Goal: Information Seeking & Learning: Check status

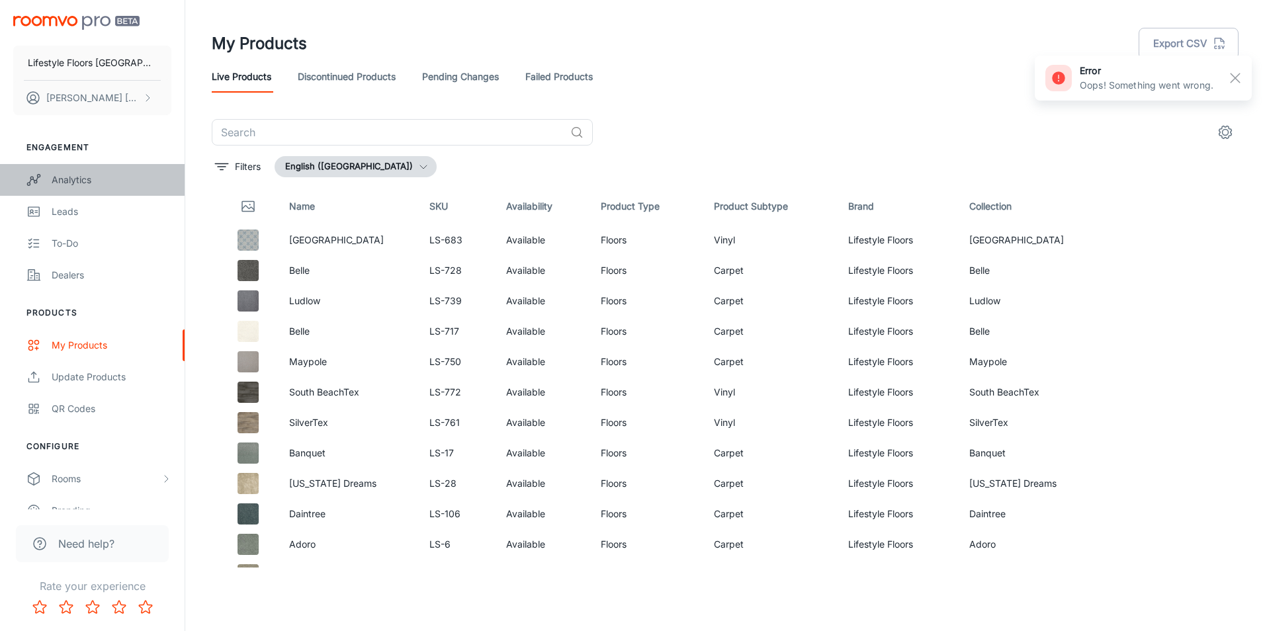
click at [107, 180] on div "Analytics" at bounding box center [112, 180] width 120 height 15
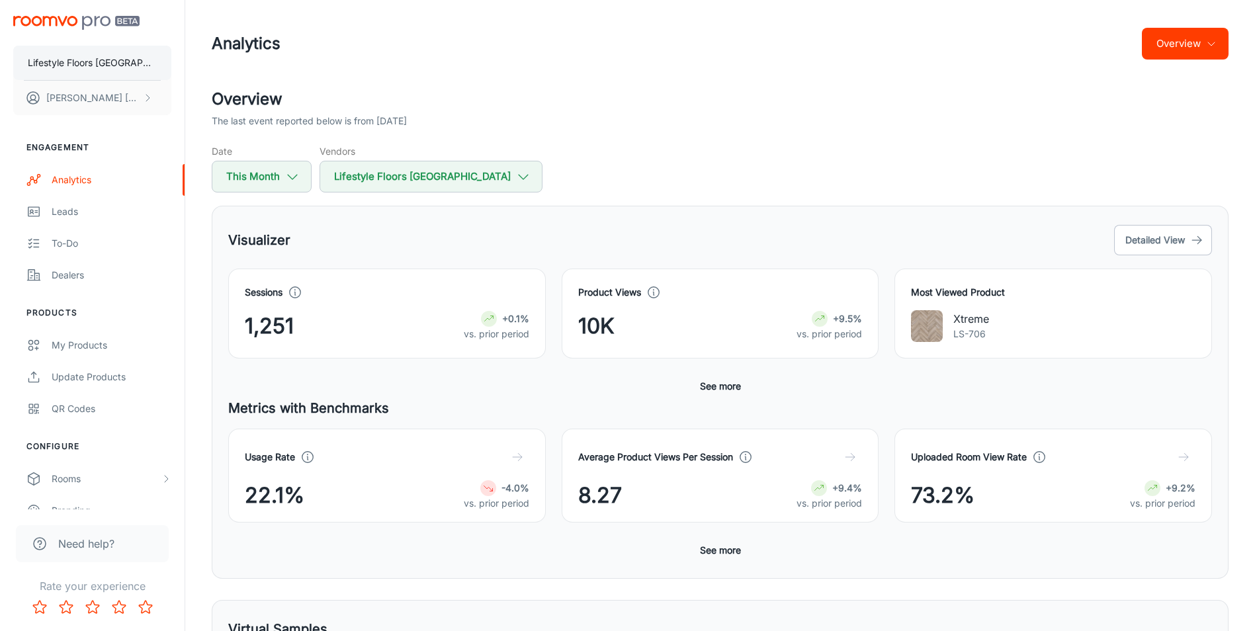
click at [73, 65] on p "Lifestyle Floors [GEOGRAPHIC_DATA]" at bounding box center [92, 63] width 129 height 15
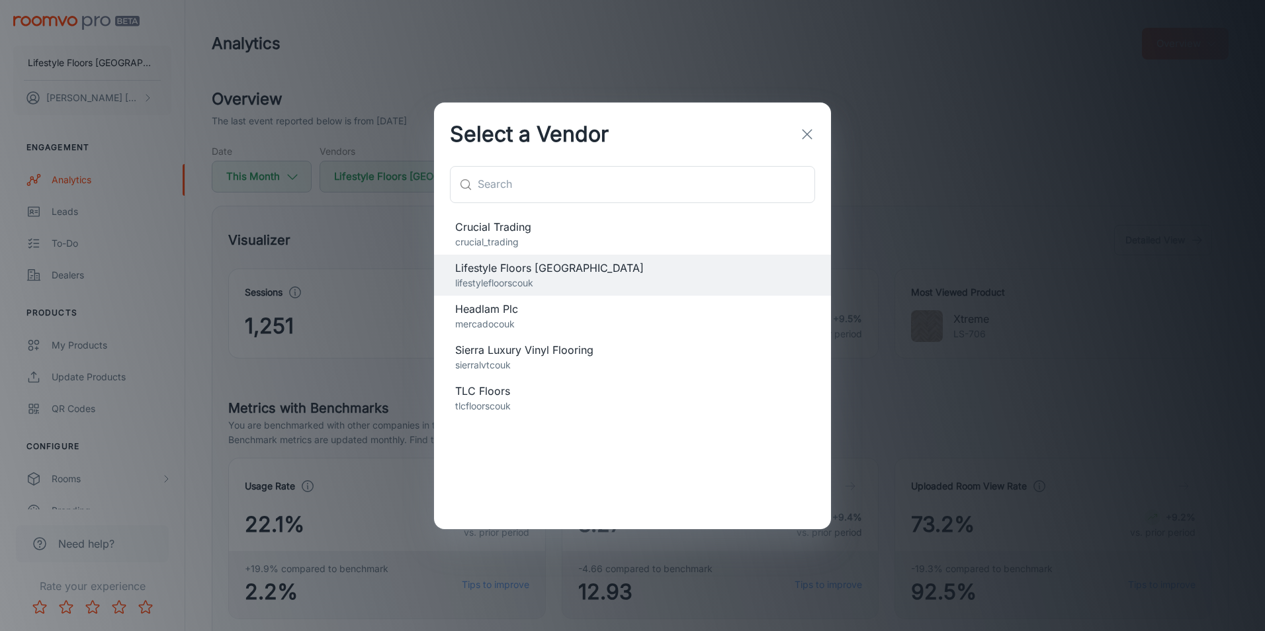
click at [802, 133] on icon "button" at bounding box center [807, 134] width 16 height 16
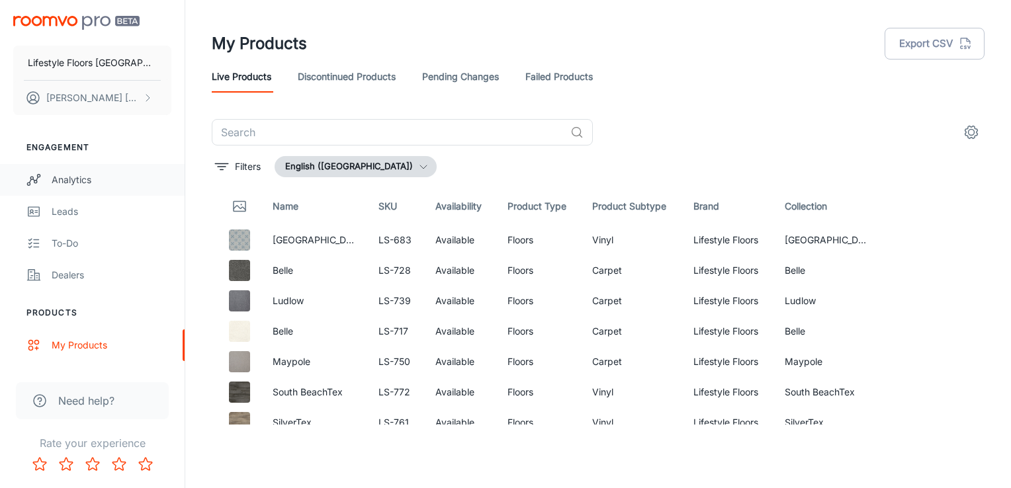
click at [85, 187] on link "Analytics" at bounding box center [92, 180] width 185 height 32
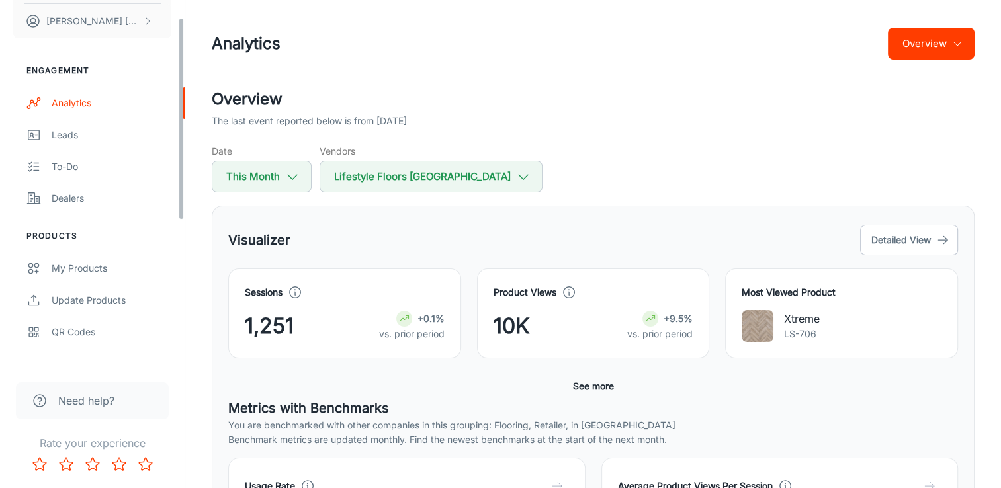
scroll to position [28, 0]
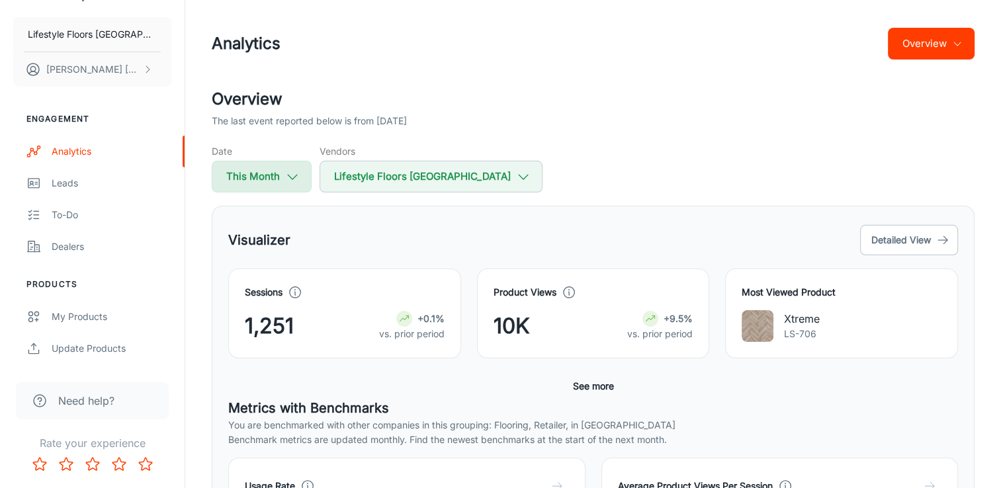
click at [283, 172] on button "This Month" at bounding box center [262, 177] width 100 height 32
select select "7"
select select "2025"
select select "7"
select select "2025"
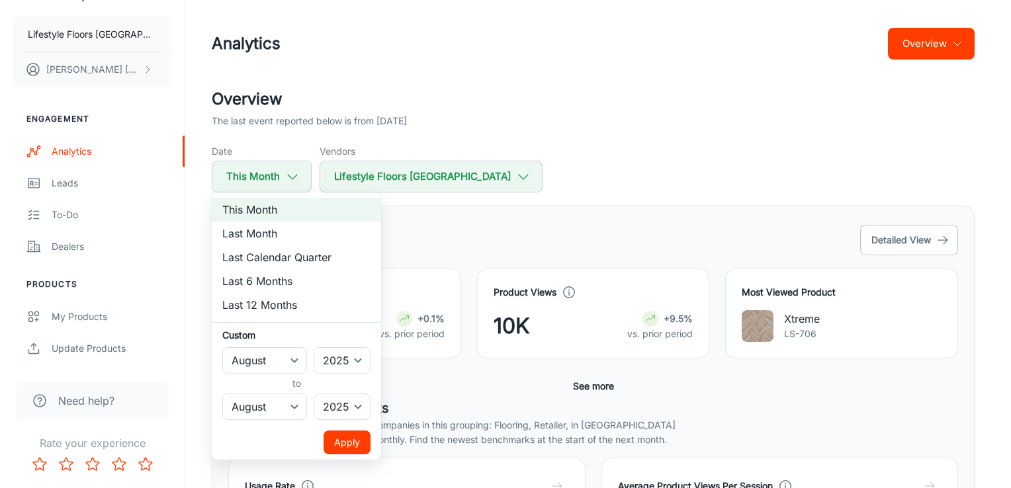
click at [349, 261] on li "Last Calendar Quarter" at bounding box center [296, 258] width 169 height 24
select select "3"
select select "5"
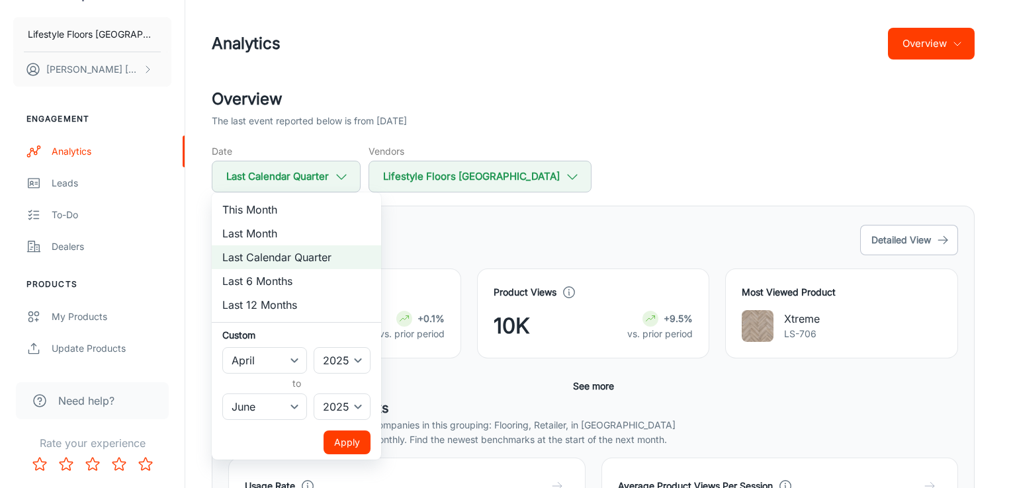
click at [559, 155] on div at bounding box center [505, 244] width 1011 height 488
select select "7"
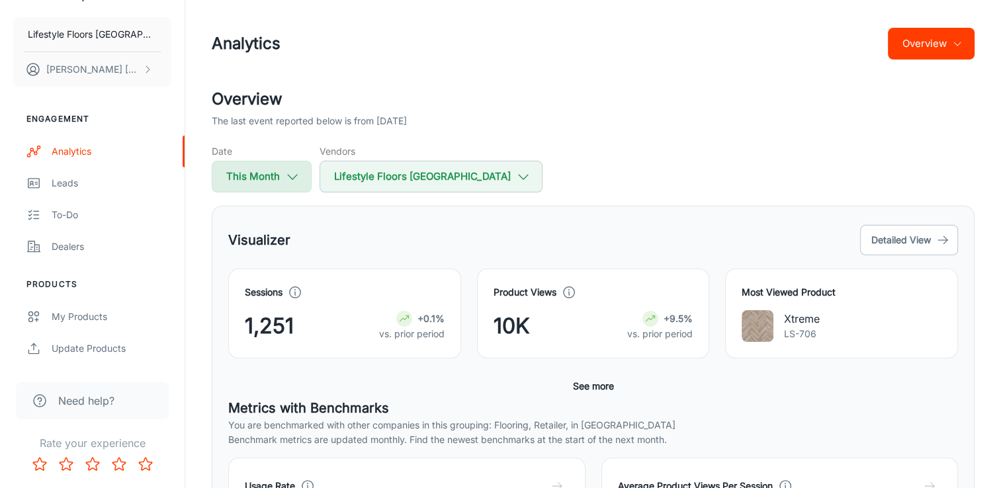
click at [270, 177] on button "This Month" at bounding box center [262, 177] width 100 height 32
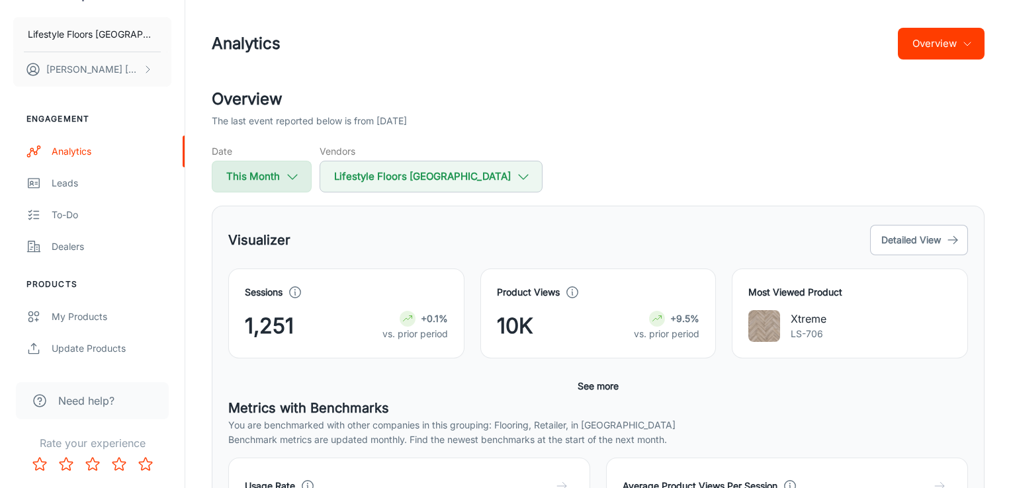
select select "7"
select select "2025"
select select "7"
select select "2025"
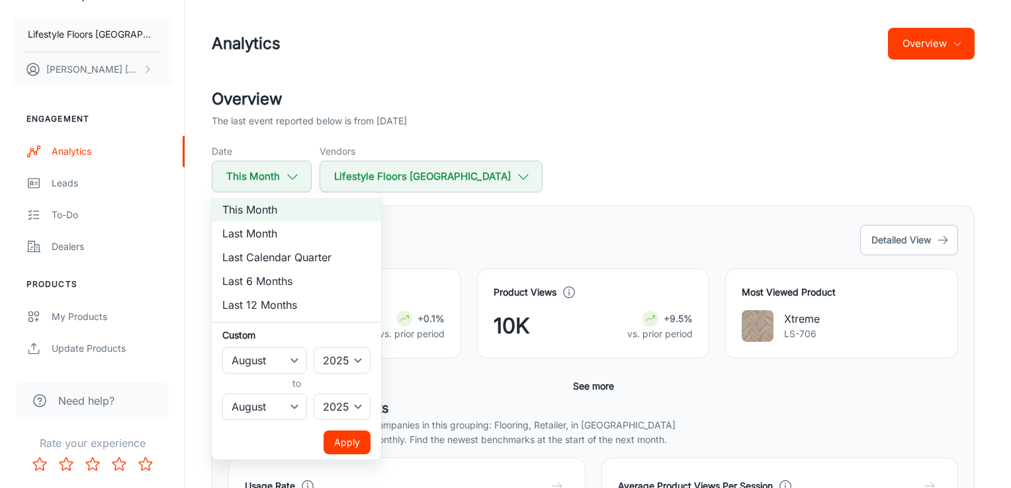
click at [246, 261] on li "Last Calendar Quarter" at bounding box center [296, 258] width 169 height 24
select select "3"
select select "5"
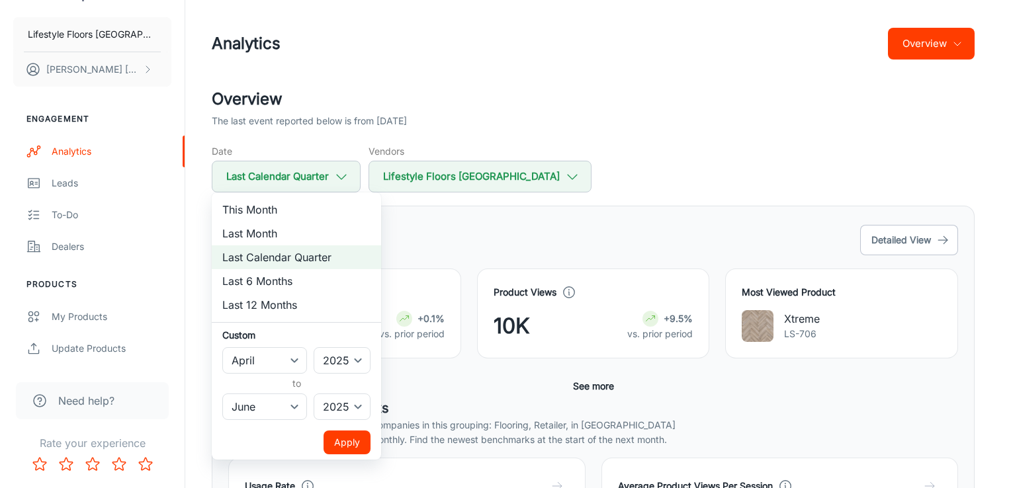
click at [424, 173] on div at bounding box center [505, 244] width 1011 height 488
select select "7"
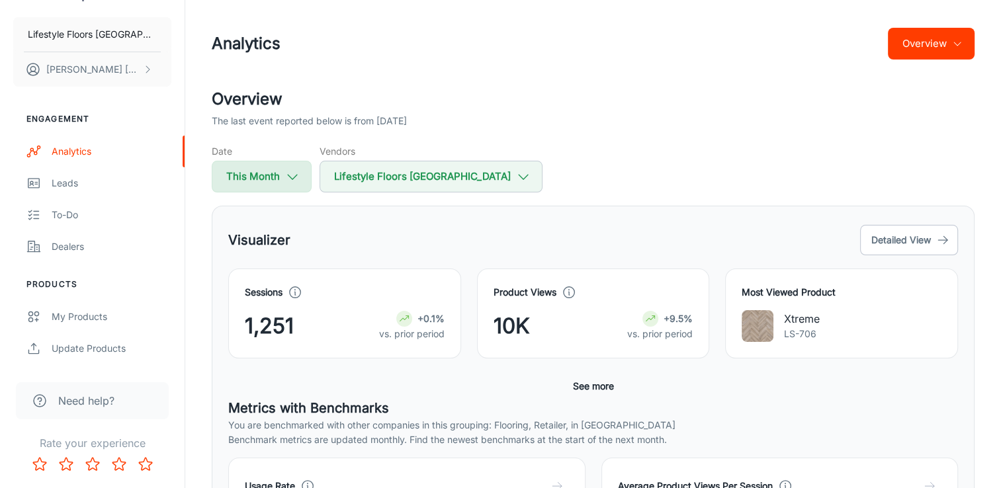
click at [300, 180] on icon "button" at bounding box center [292, 176] width 15 height 15
select select "7"
select select "2025"
select select "7"
select select "2025"
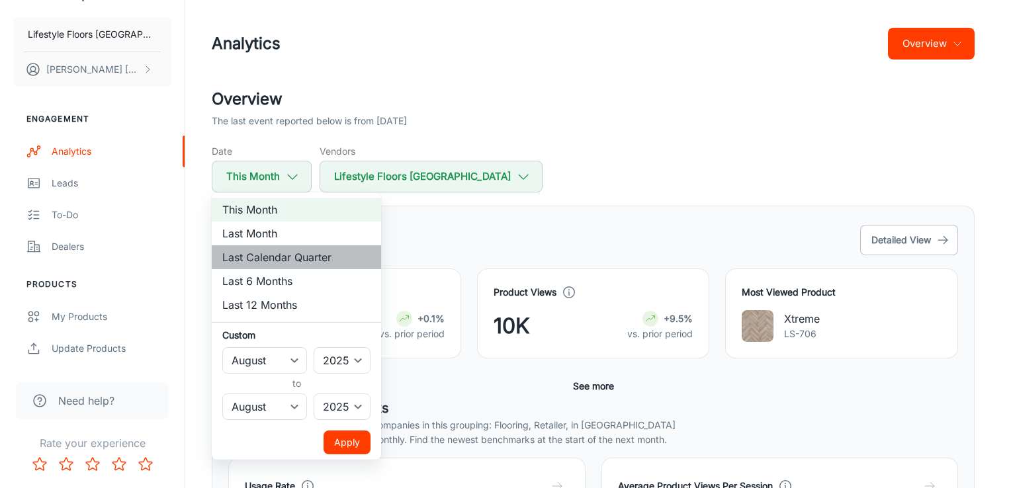
click at [255, 261] on li "Last Calendar Quarter" at bounding box center [296, 258] width 169 height 24
select select "3"
select select "5"
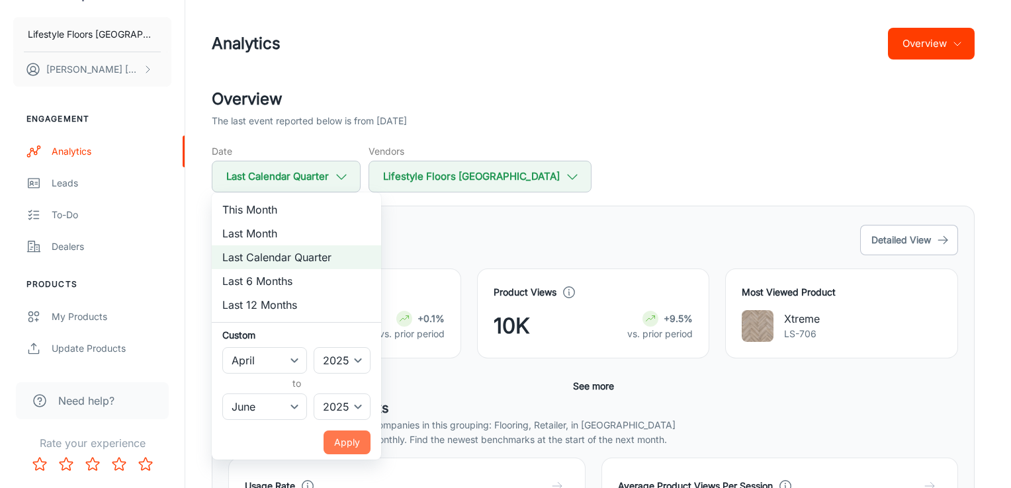
click at [349, 437] on button "Apply" at bounding box center [347, 443] width 47 height 24
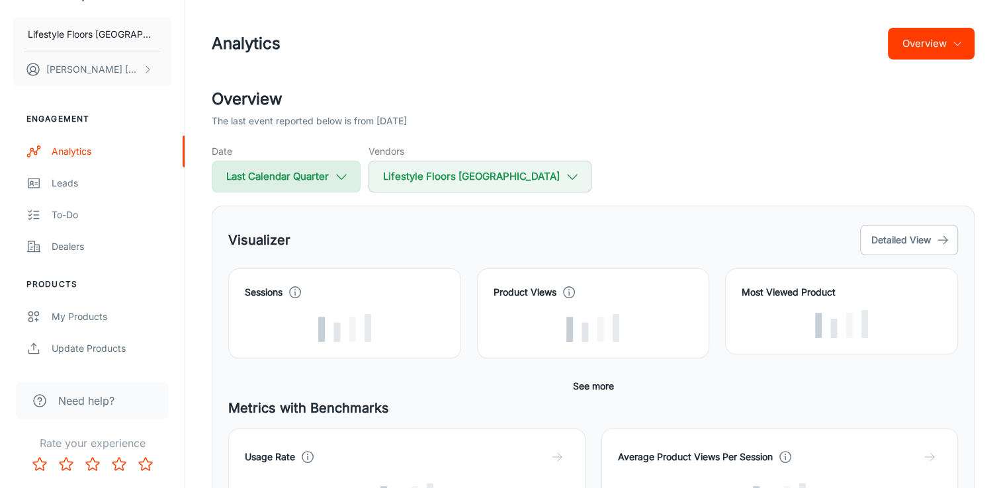
click at [334, 173] on button "Last Calendar Quarter" at bounding box center [286, 177] width 149 height 32
select select "3"
select select "2025"
select select "5"
select select "2025"
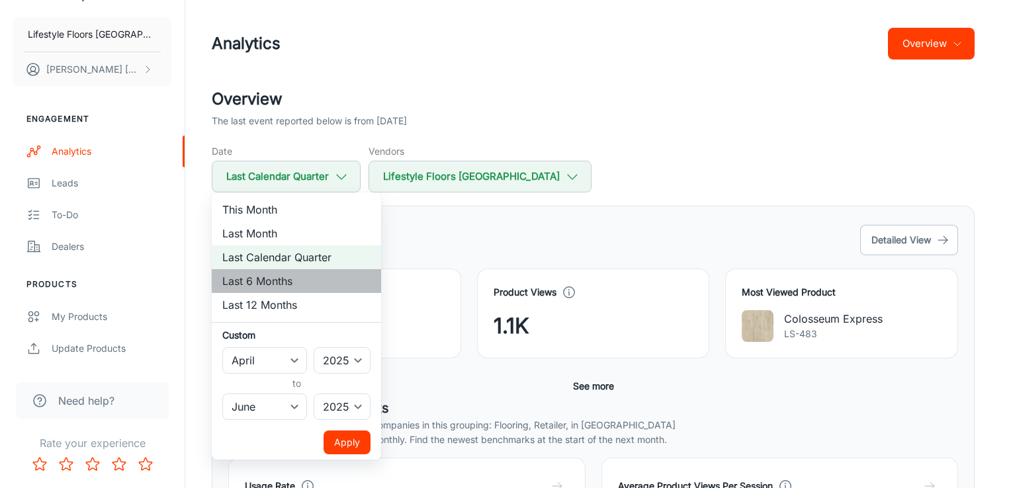
click at [271, 276] on li "Last 6 Months" at bounding box center [296, 281] width 169 height 24
select select "1"
select select "6"
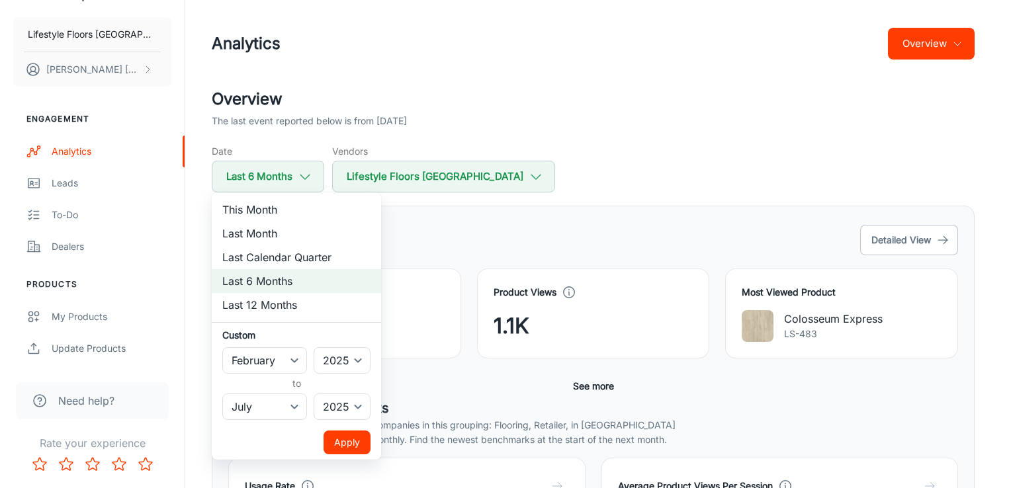
click at [355, 449] on button "Apply" at bounding box center [347, 443] width 47 height 24
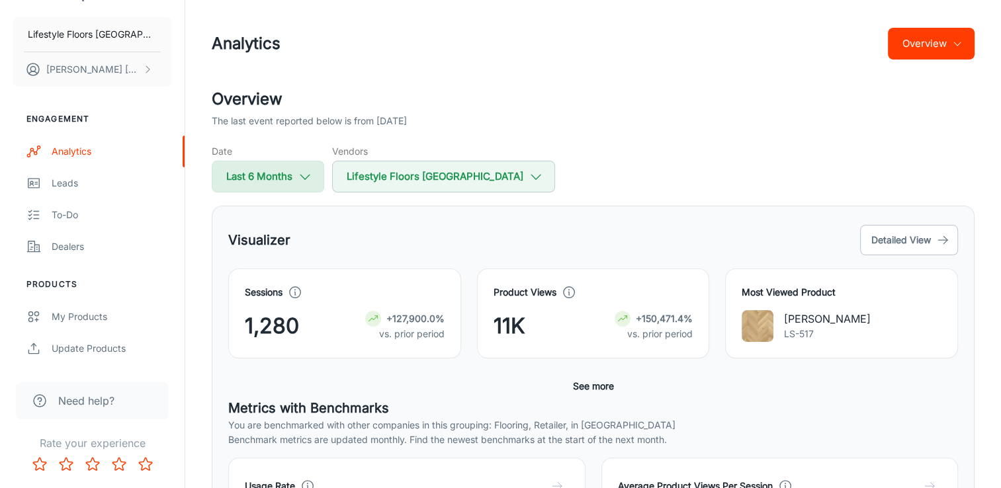
click at [315, 172] on button "Last 6 Months" at bounding box center [268, 177] width 112 height 32
select select "1"
select select "2025"
select select "6"
select select "2025"
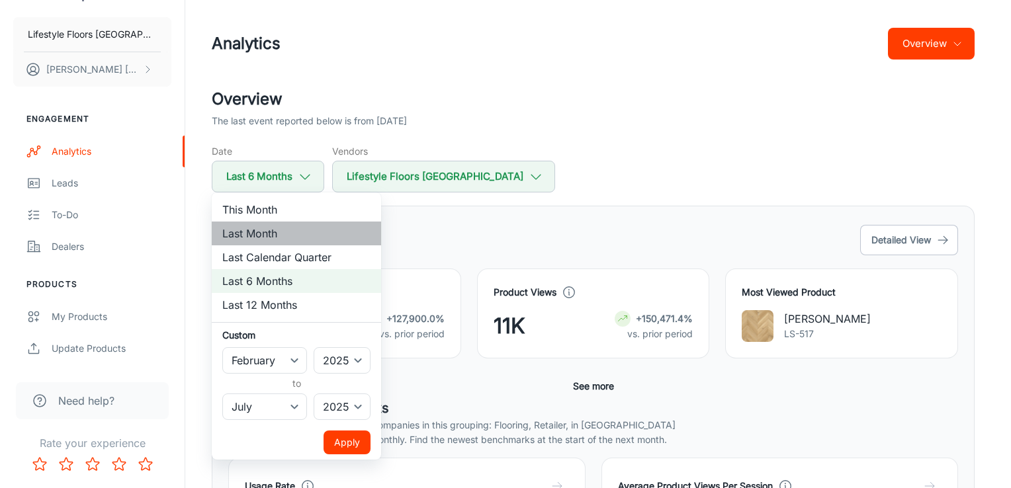
click at [269, 234] on li "Last Month" at bounding box center [296, 234] width 169 height 24
select select "6"
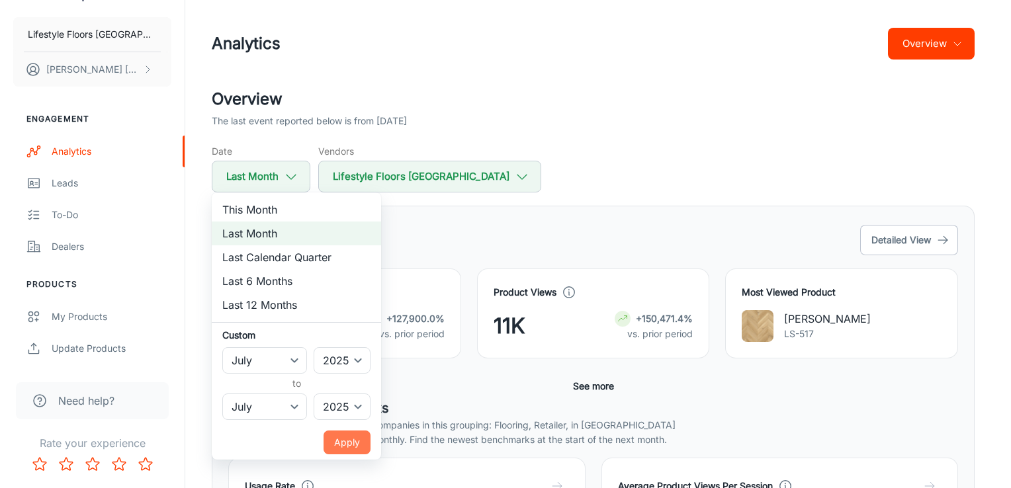
click at [343, 442] on button "Apply" at bounding box center [347, 443] width 47 height 24
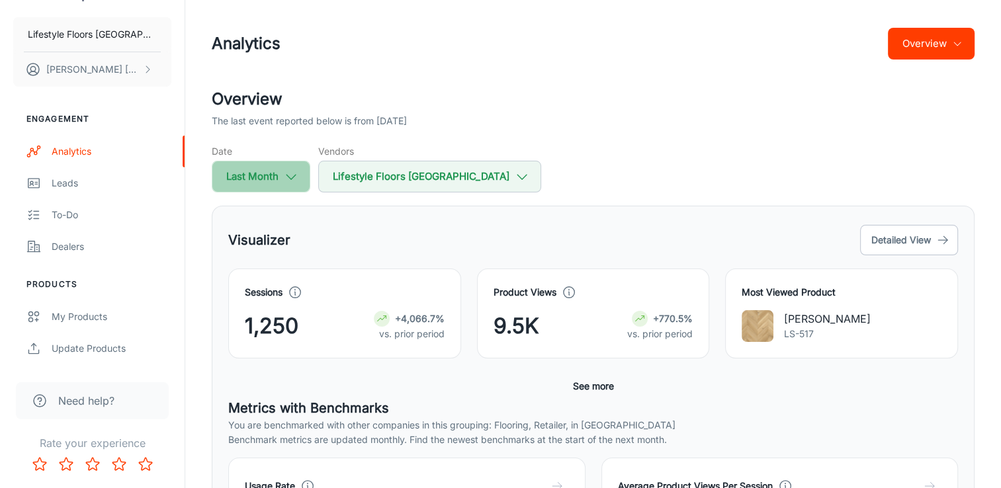
click at [279, 169] on button "Last Month" at bounding box center [261, 177] width 99 height 32
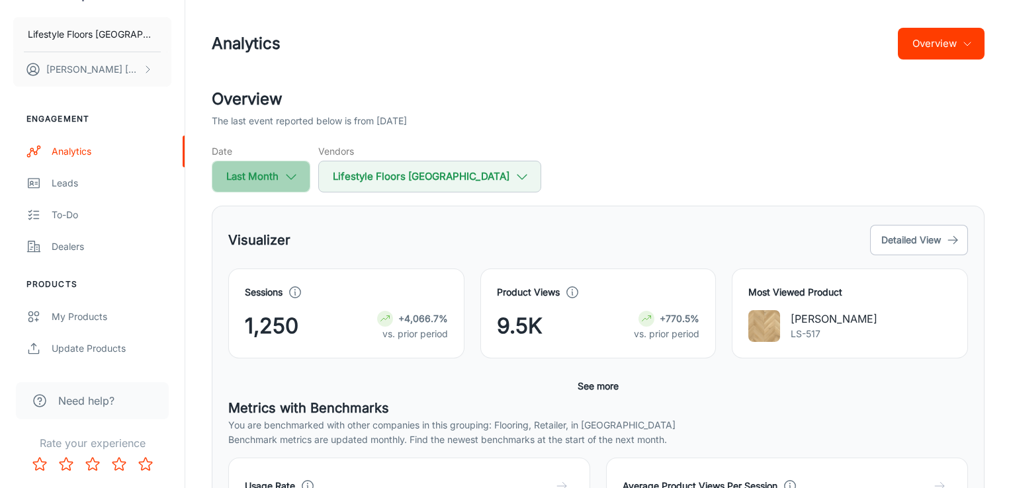
select select "6"
select select "2025"
select select "6"
select select "2025"
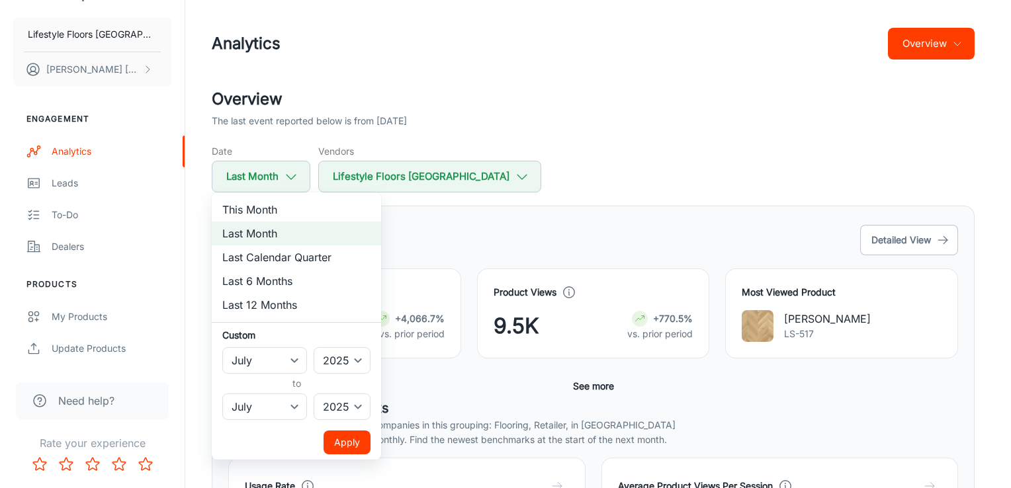
click at [259, 210] on li "This Month" at bounding box center [296, 210] width 169 height 24
select select "7"
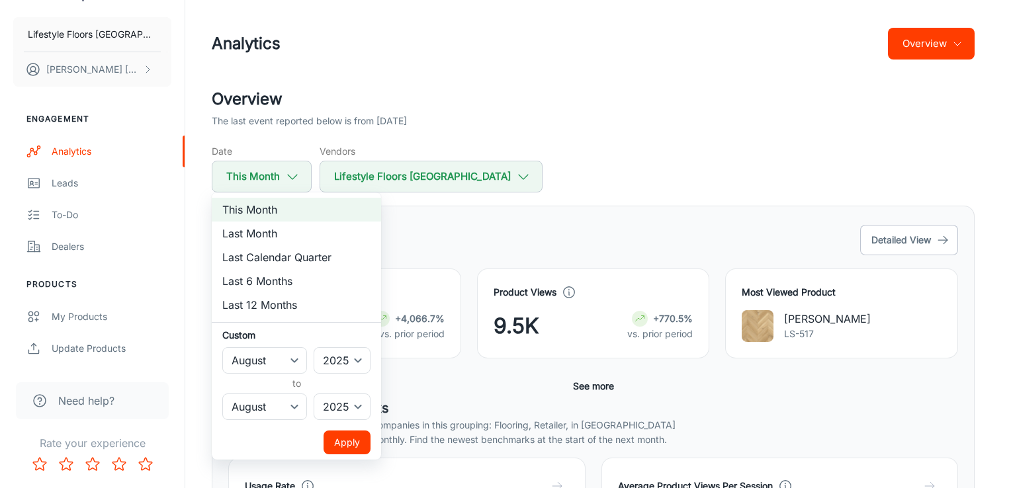
click at [349, 441] on button "Apply" at bounding box center [347, 443] width 47 height 24
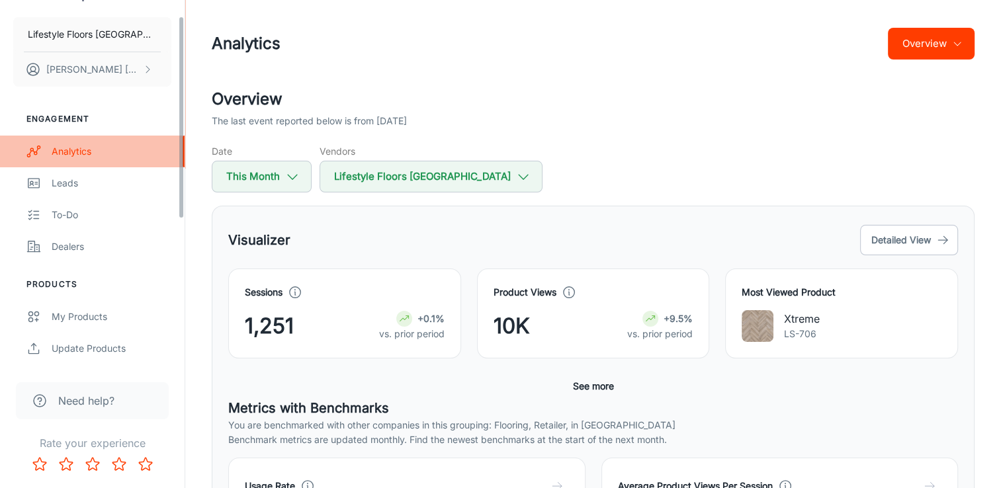
click at [127, 157] on div "Analytics" at bounding box center [112, 151] width 120 height 15
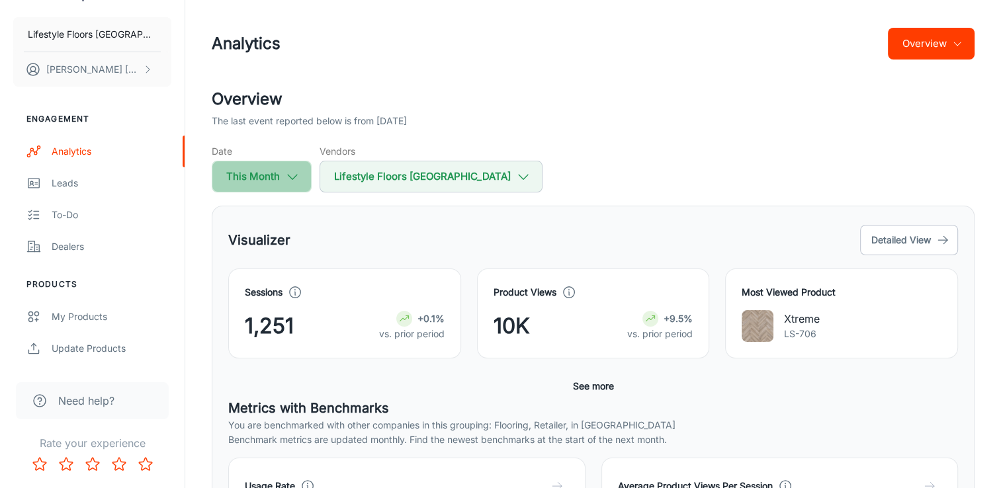
click at [308, 176] on button "This Month" at bounding box center [262, 177] width 100 height 32
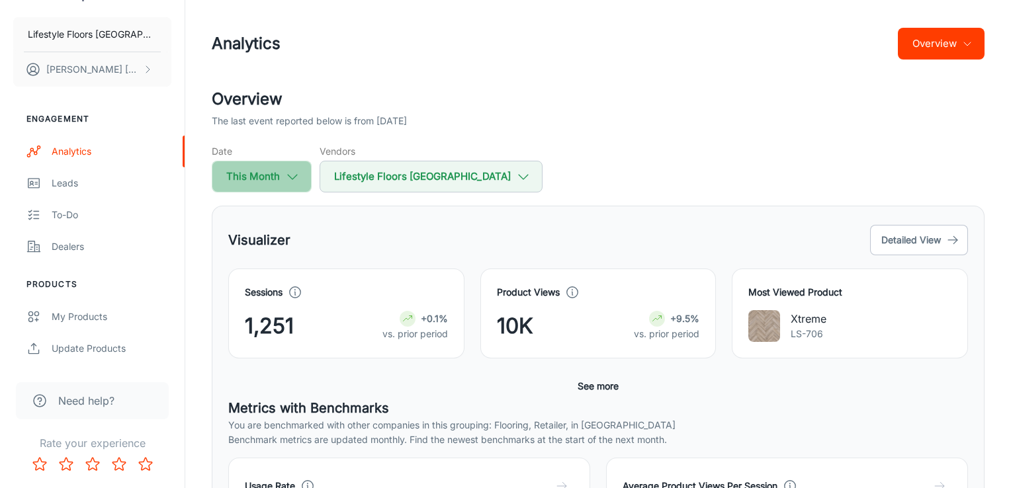
select select "7"
select select "2025"
select select "7"
select select "2025"
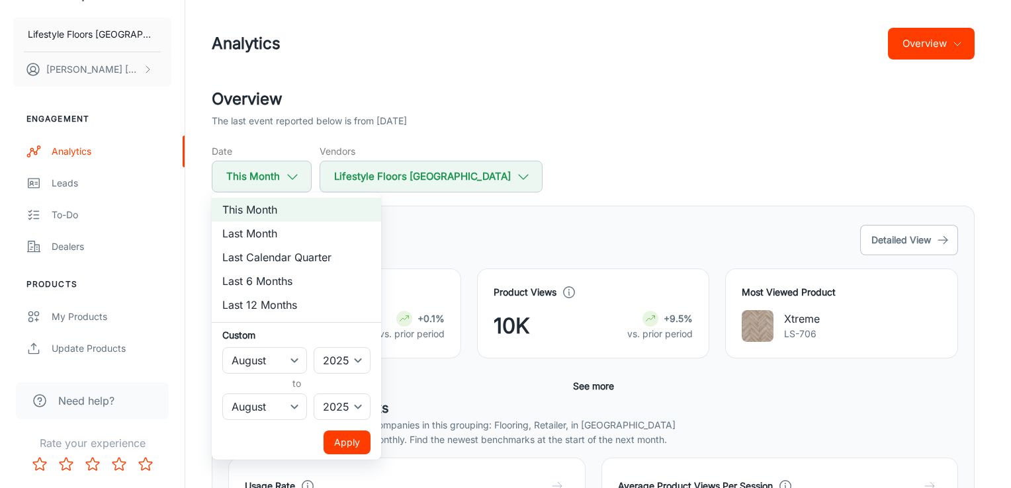
click at [275, 238] on li "Last Month" at bounding box center [296, 234] width 169 height 24
select select "6"
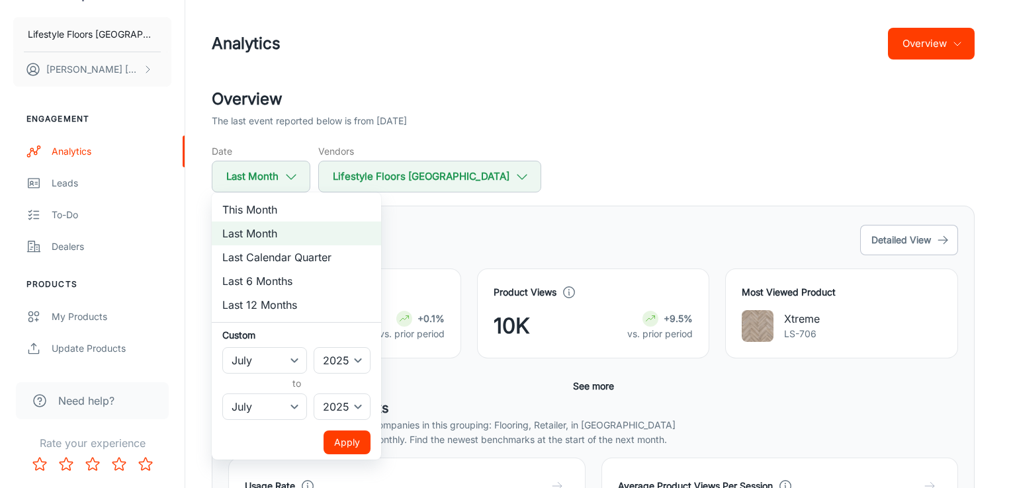
click at [338, 442] on button "Apply" at bounding box center [347, 443] width 47 height 24
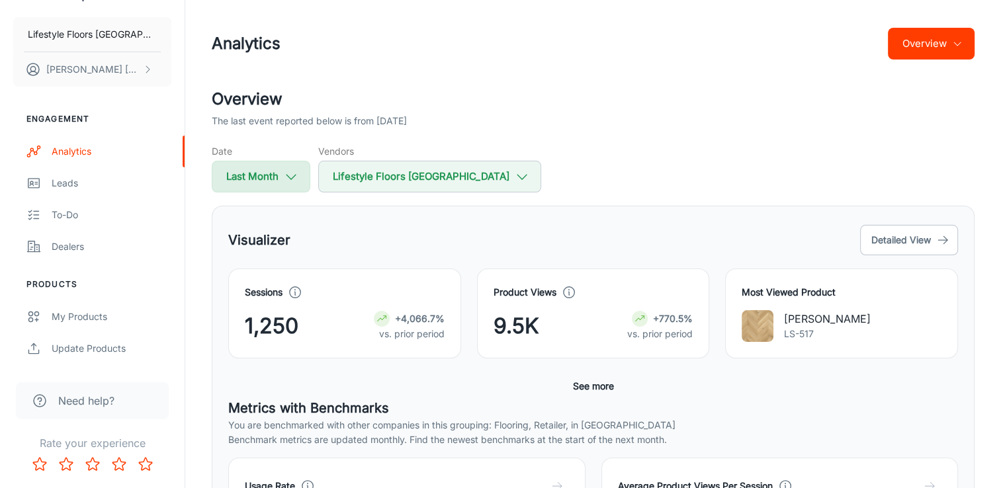
click at [236, 169] on button "Last Month" at bounding box center [261, 177] width 99 height 32
select select "6"
select select "2025"
select select "6"
select select "2025"
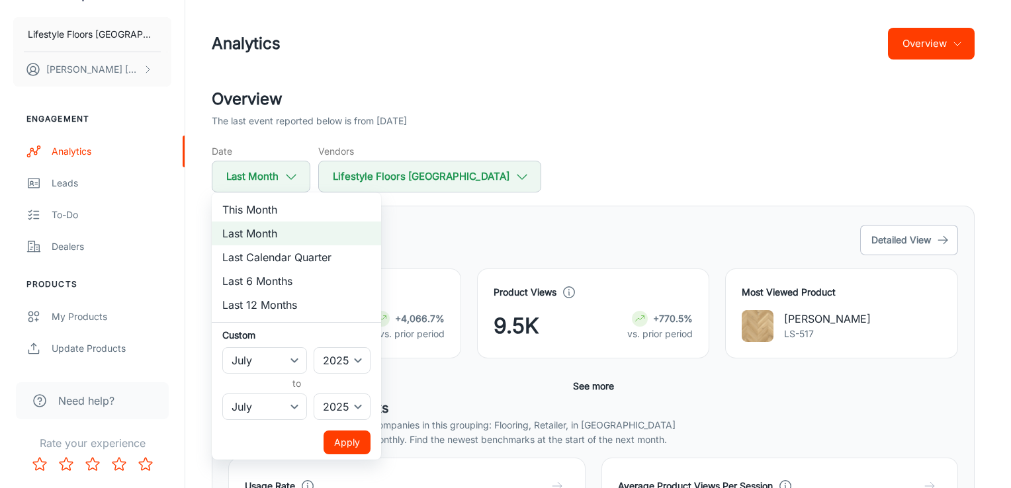
click at [252, 208] on li "This Month" at bounding box center [296, 210] width 169 height 24
select select "7"
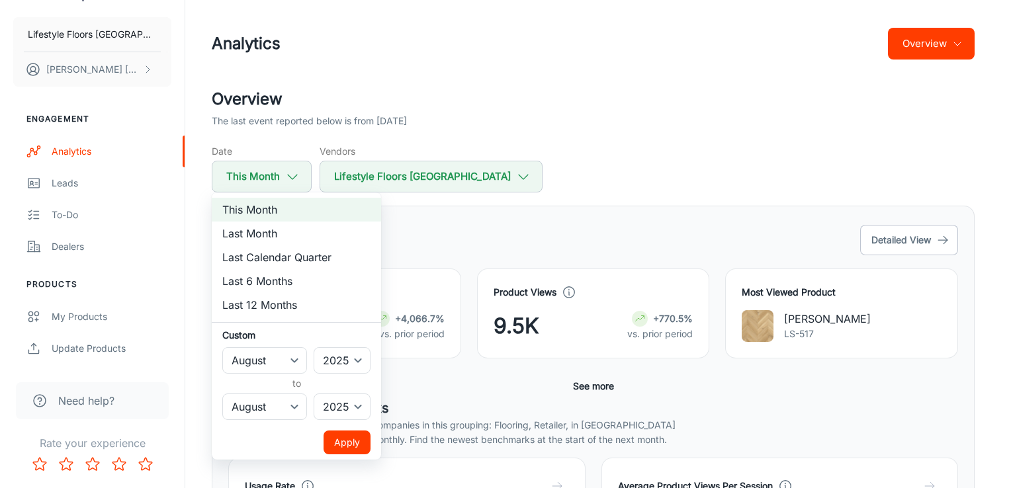
click at [356, 437] on button "Apply" at bounding box center [347, 443] width 47 height 24
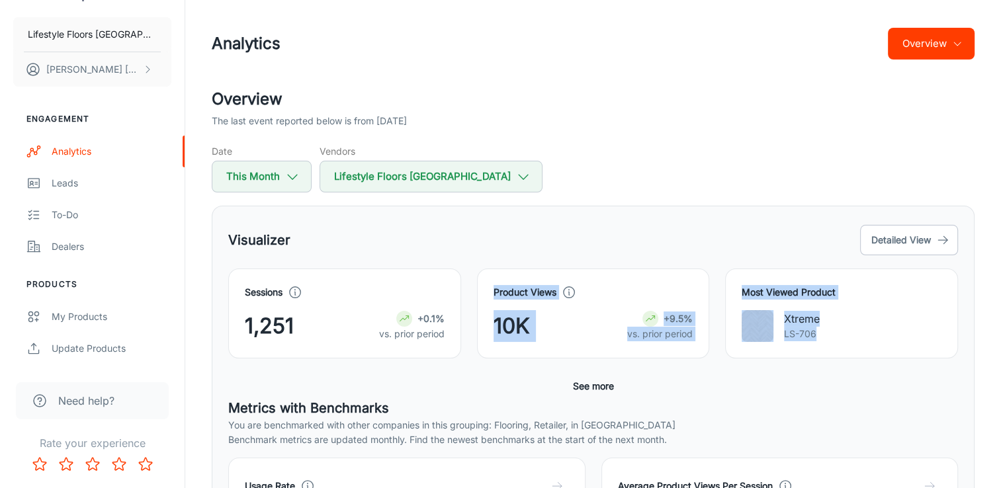
drag, startPoint x: 508, startPoint y: 290, endPoint x: 881, endPoint y: 353, distance: 379.1
click at [881, 353] on div "Sessions 1,251 +0.1% vs. prior period Product Views 10K +9.5% vs. prior period …" at bounding box center [585, 306] width 746 height 106
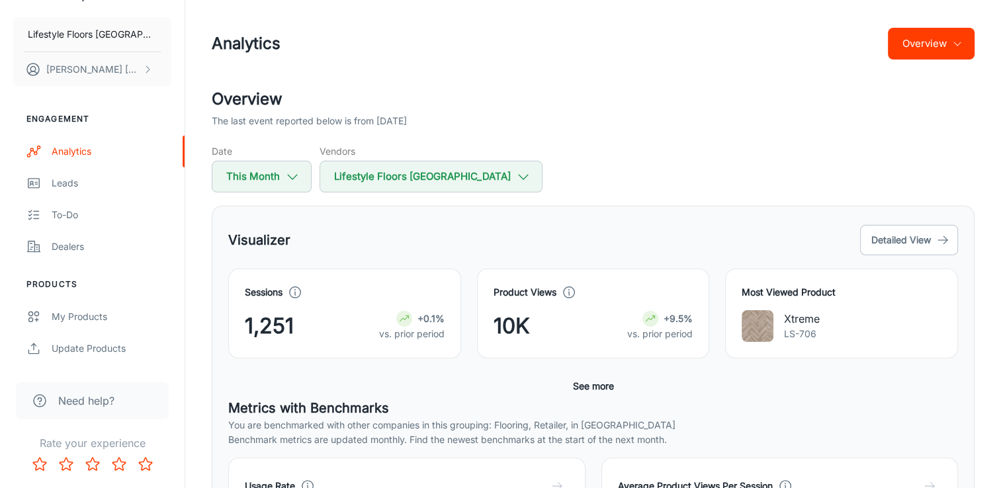
drag, startPoint x: 881, startPoint y: 353, endPoint x: 699, endPoint y: 185, distance: 248.2
click at [866, 246] on button "Detailed View" at bounding box center [909, 240] width 98 height 30
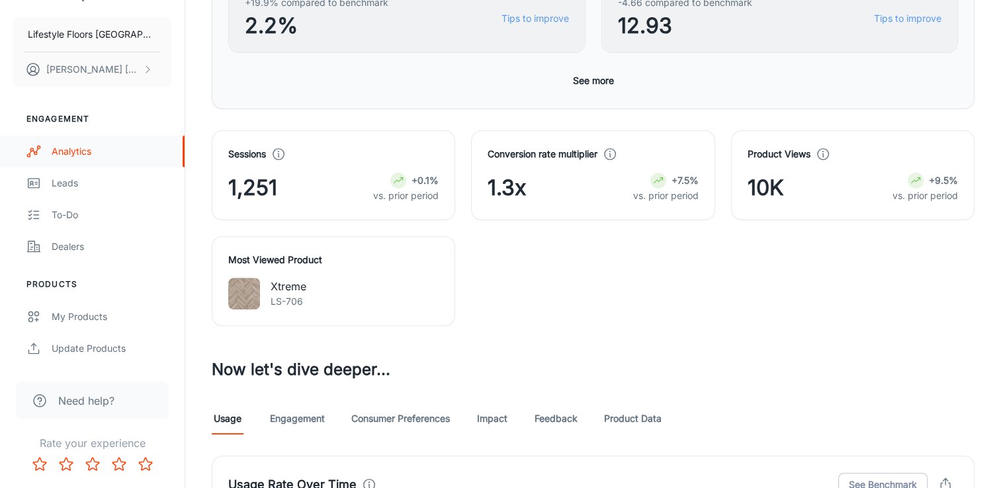
scroll to position [331, 0]
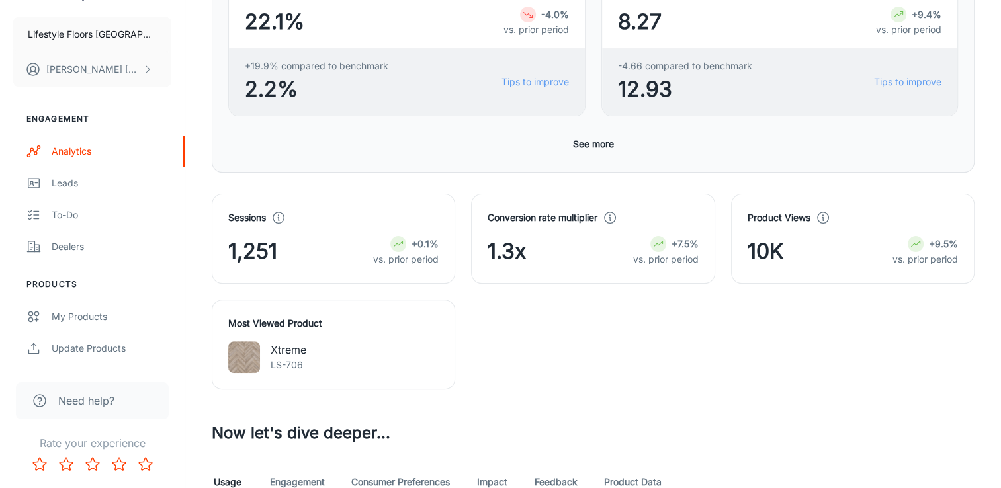
click at [826, 240] on div "10K +9.5% vs. prior period" at bounding box center [853, 252] width 210 height 32
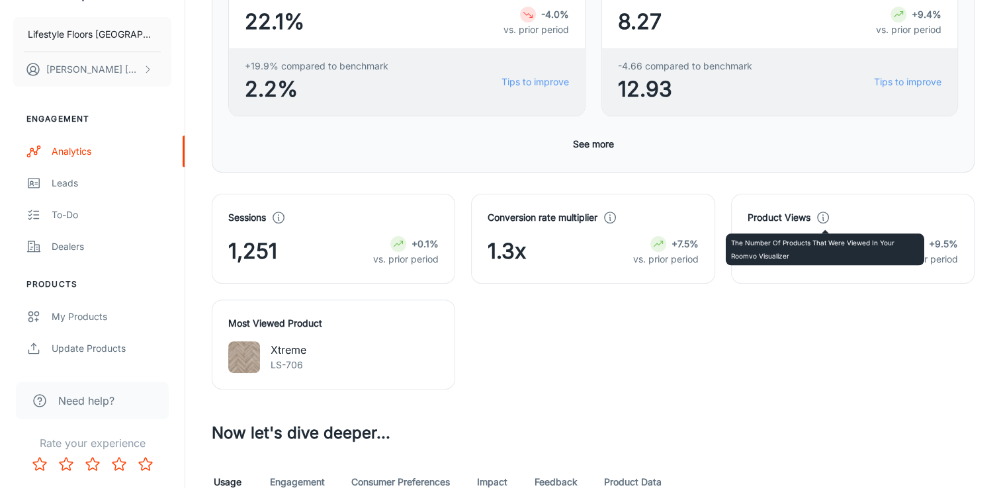
click at [829, 213] on icon at bounding box center [823, 217] width 15 height 15
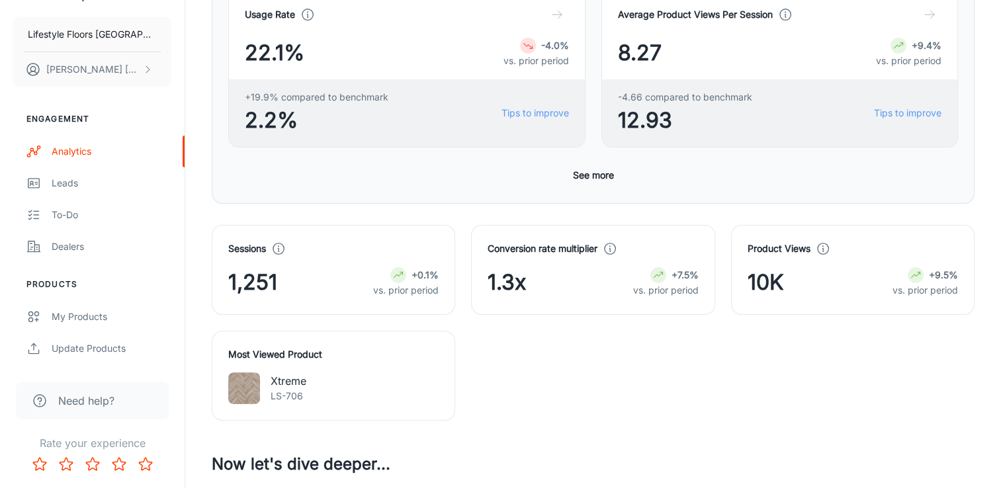
scroll to position [132, 0]
